Goal: Find specific page/section

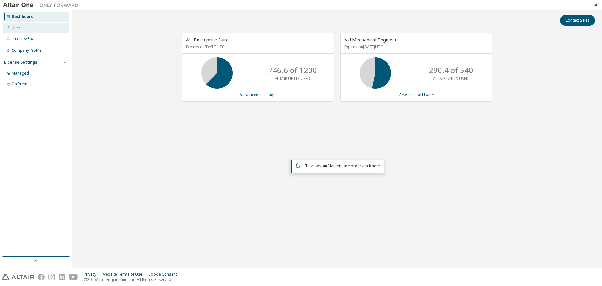
click at [12, 25] on div "Users" at bounding box center [17, 27] width 11 height 5
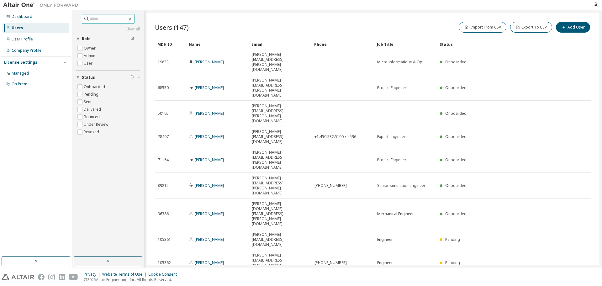
click at [93, 21] on input "text" at bounding box center [109, 19] width 38 height 6
type input "*****"
